Goal: Check status

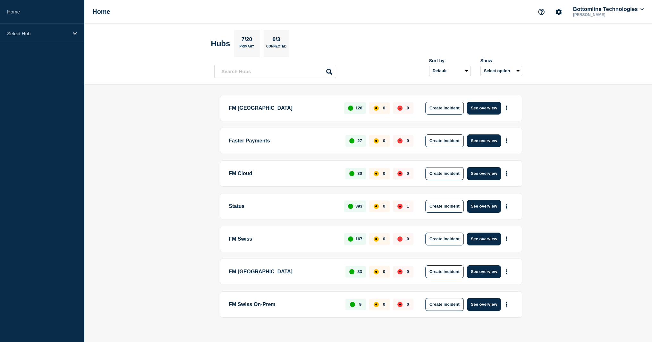
scroll to position [6, 0]
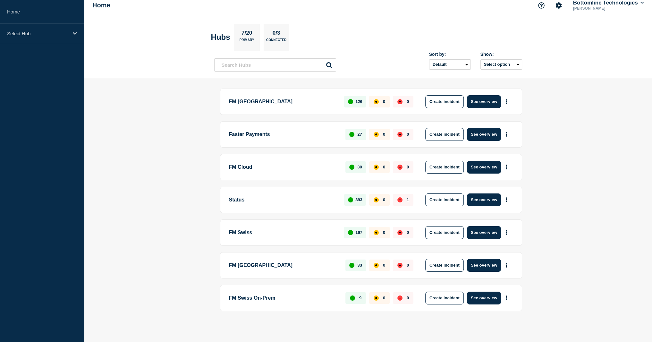
click at [166, 84] on main "FM London 126 0 0 Create incident See overview Faster Payments 27 0 0 Create in…" at bounding box center [368, 210] width 568 height 265
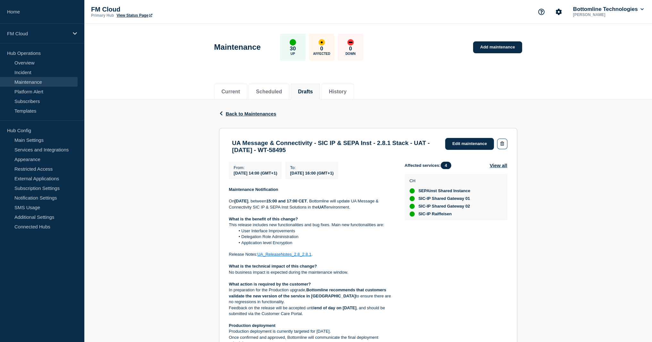
scroll to position [32, 0]
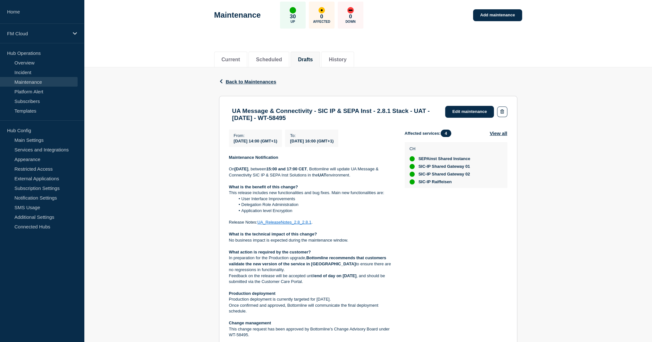
click at [325, 122] on h3 "UA Message & Connectivity - SIC IP & SEPA Inst - 2.8.1 Stack - UAT - 16/OCT/202…" at bounding box center [335, 114] width 207 height 14
copy div "UA Message & Connectivity - SIC IP & SEPA Inst - 2.8.1 Stack - UAT - 16/OCT/202…"
